Goal: Task Accomplishment & Management: Complete application form

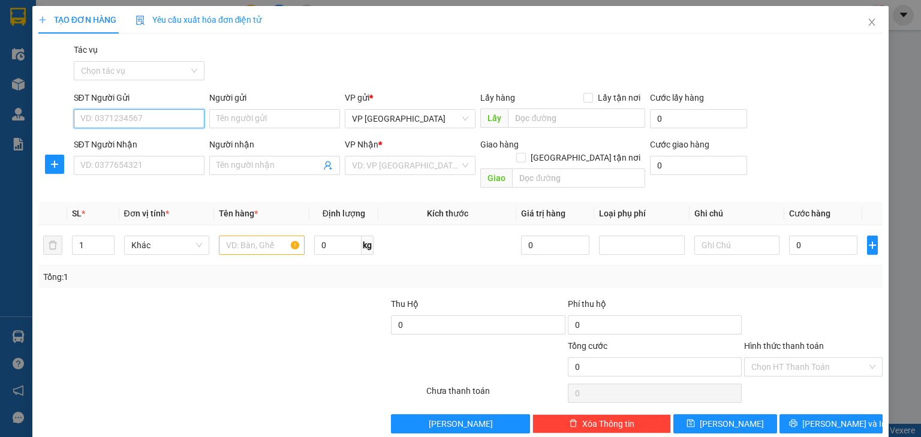
click at [91, 122] on input "SĐT Người Gửi" at bounding box center [139, 118] width 131 height 19
click at [150, 161] on input "SĐT Người Nhận" at bounding box center [139, 165] width 131 height 19
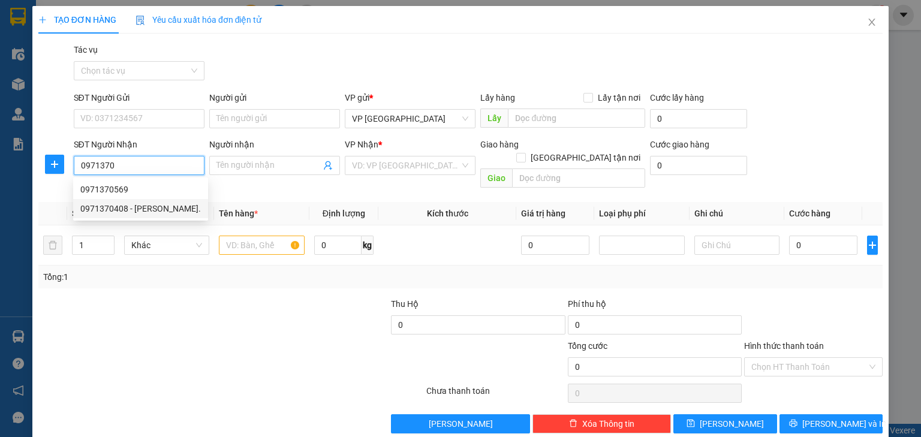
click at [146, 211] on div "0971370408 - [PERSON_NAME]." at bounding box center [140, 208] width 121 height 13
type input "0971370408"
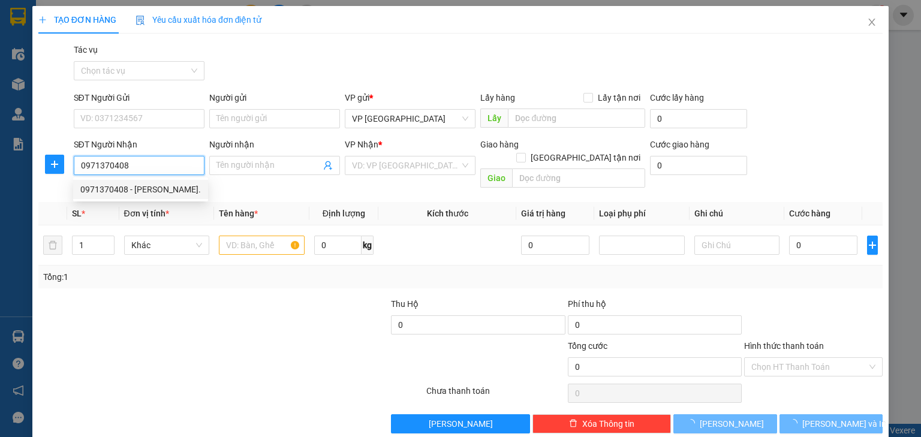
type input "[PERSON_NAME]."
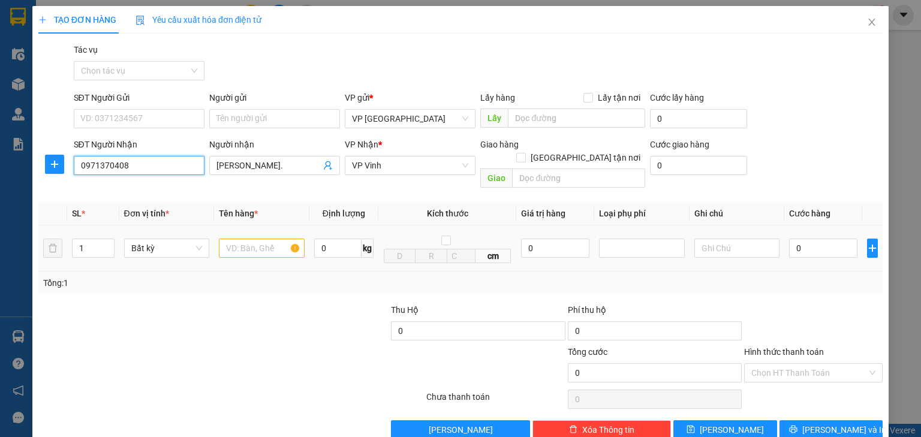
type input "0971370408"
click at [276, 239] on input "text" at bounding box center [262, 248] width 86 height 19
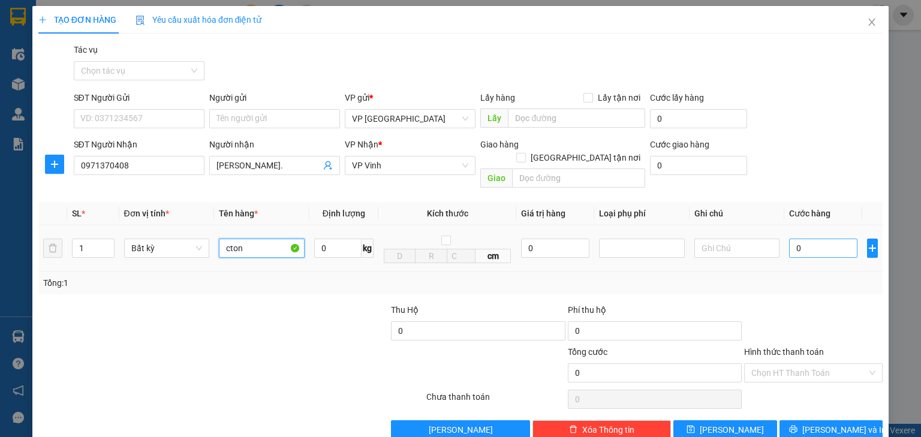
type input "cton"
click at [794, 239] on input "0" at bounding box center [823, 248] width 68 height 19
type input "8"
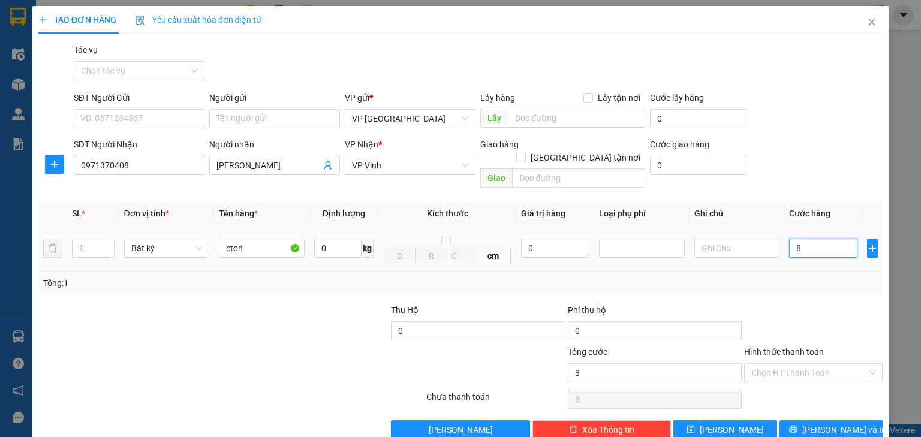
type input "80"
type input "800"
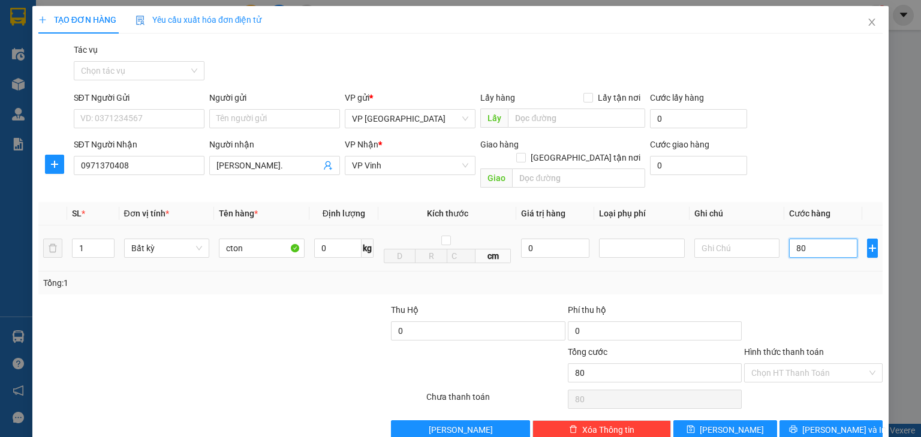
type input "800"
type input "8.000"
type input "80.000"
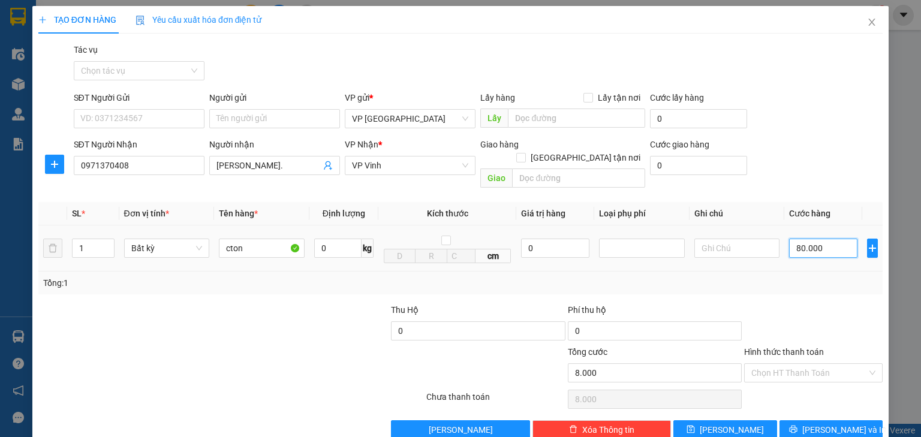
type input "80.000"
click at [797, 426] on icon "printer" at bounding box center [793, 430] width 8 height 8
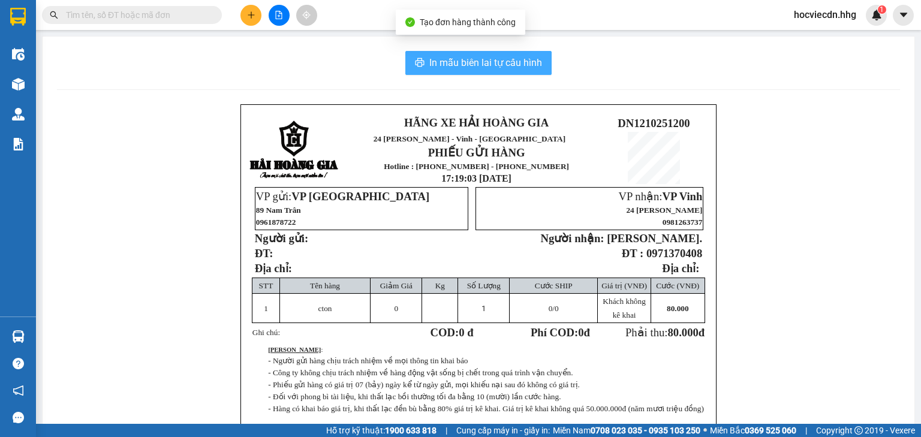
click at [508, 67] on span "In mẫu biên lai tự cấu hình" at bounding box center [485, 62] width 113 height 15
